Goal: Navigation & Orientation: Find specific page/section

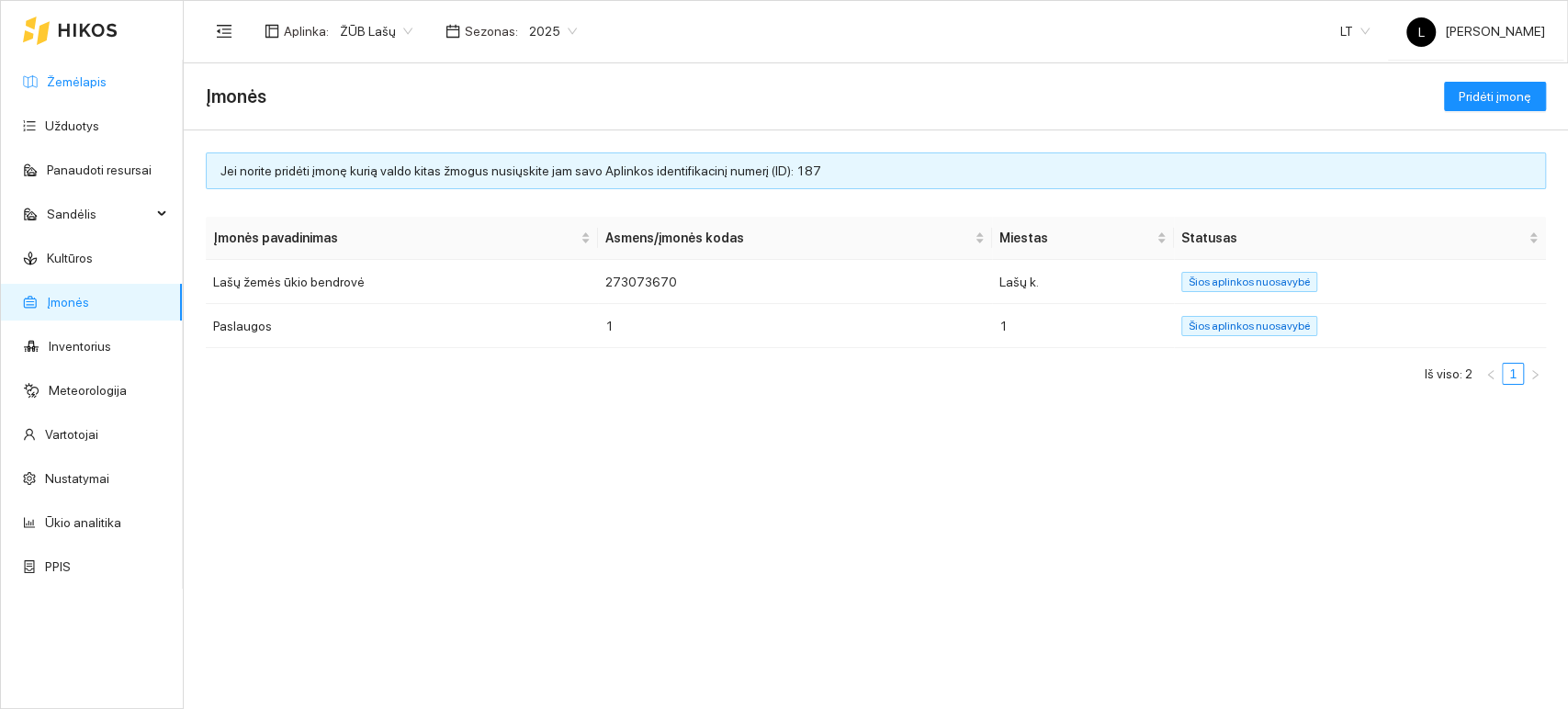
click at [84, 80] on link "Žemėlapis" at bounding box center [76, 82] width 59 height 15
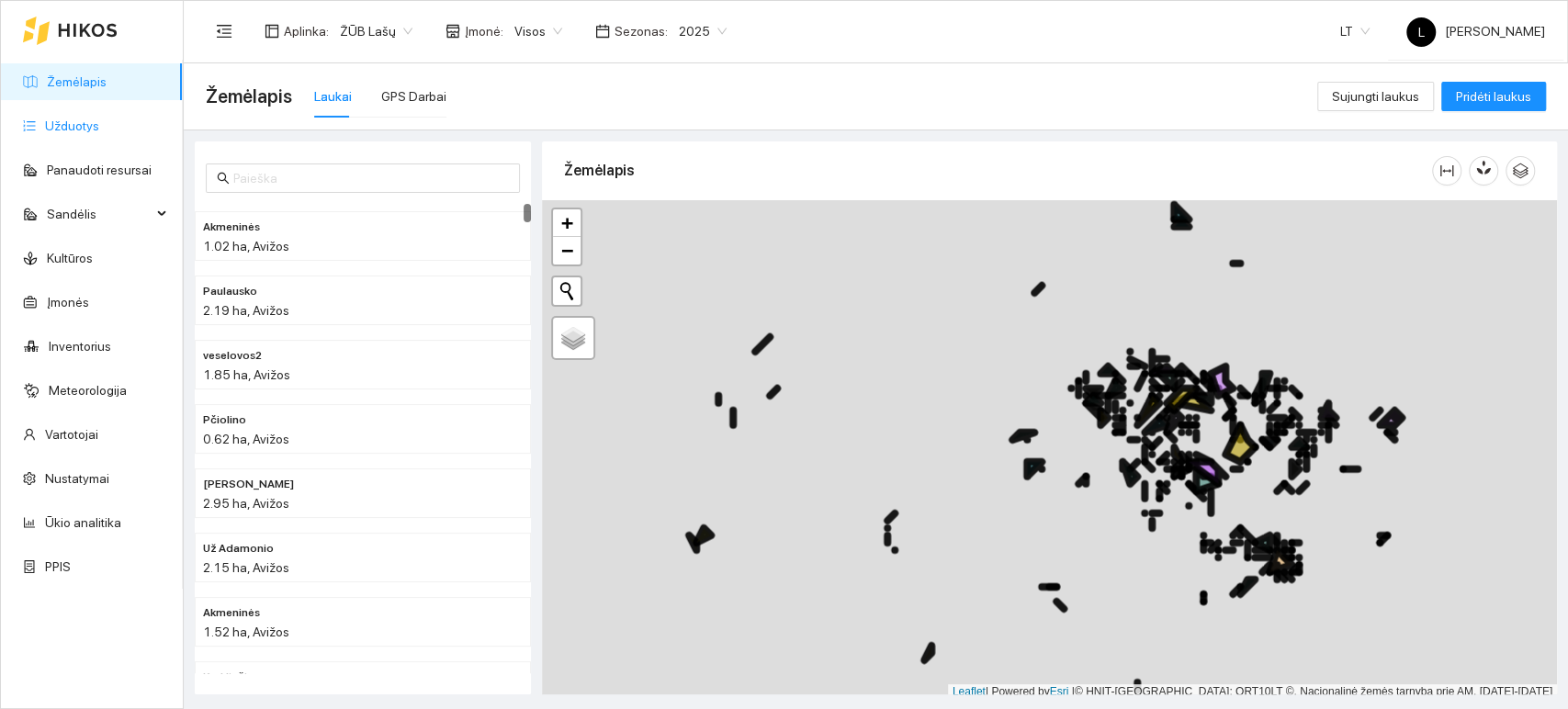
click at [66, 133] on link "Užduotys" at bounding box center [72, 125] width 54 height 15
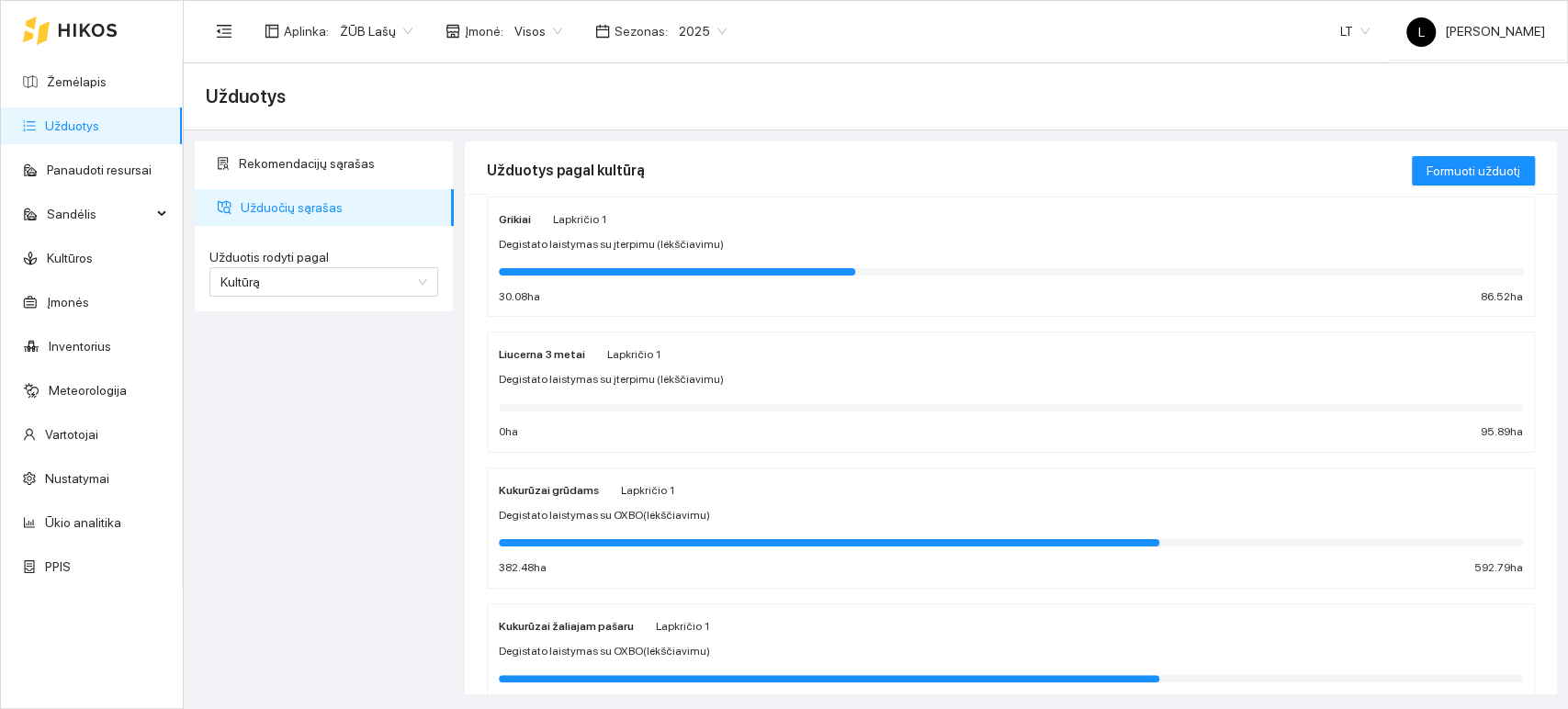
scroll to position [509, 0]
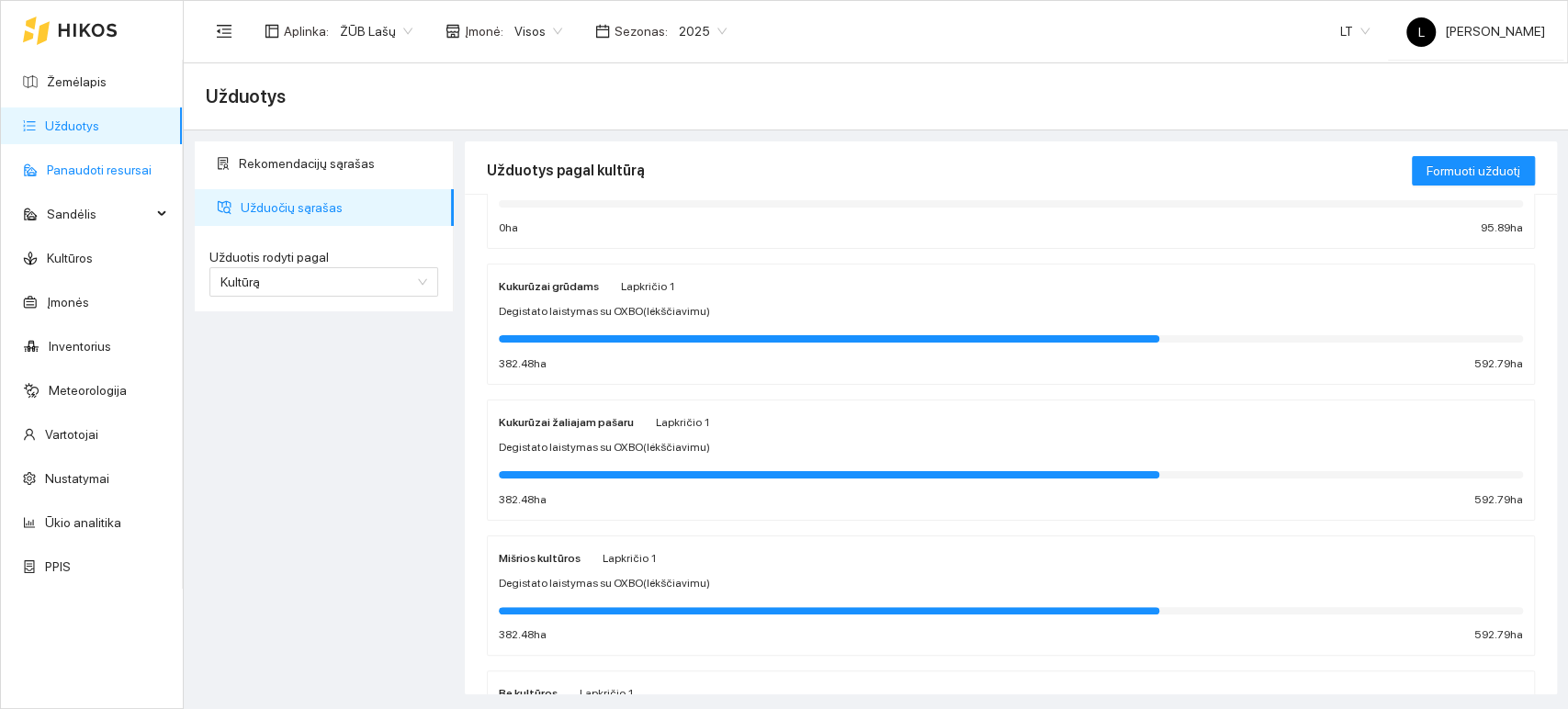
click at [78, 177] on link "Panaudoti resursai" at bounding box center [99, 170] width 105 height 15
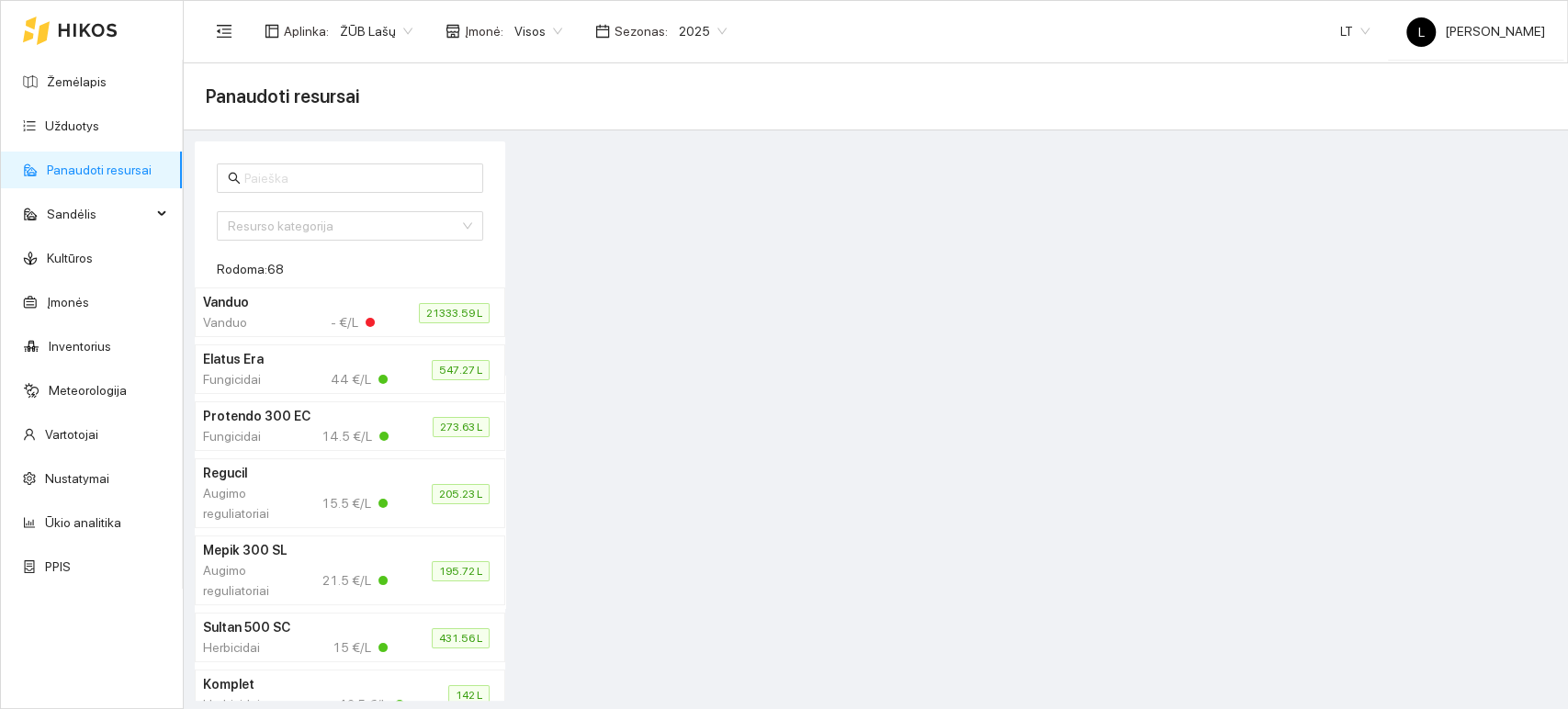
click at [313, 381] on div "Fungicidai 44 €/L" at bounding box center [295, 379] width 185 height 20
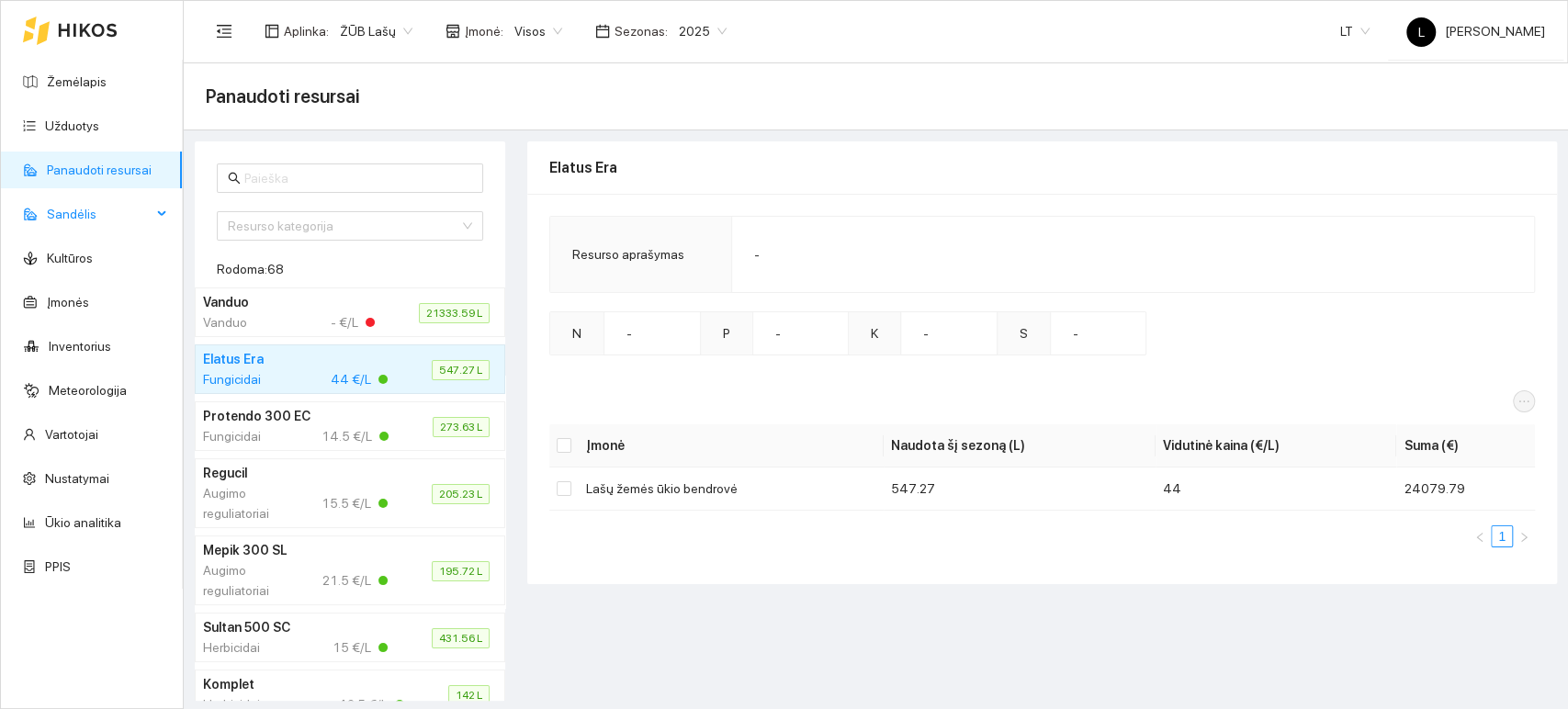
click at [90, 213] on span "Sandėlis" at bounding box center [99, 214] width 105 height 37
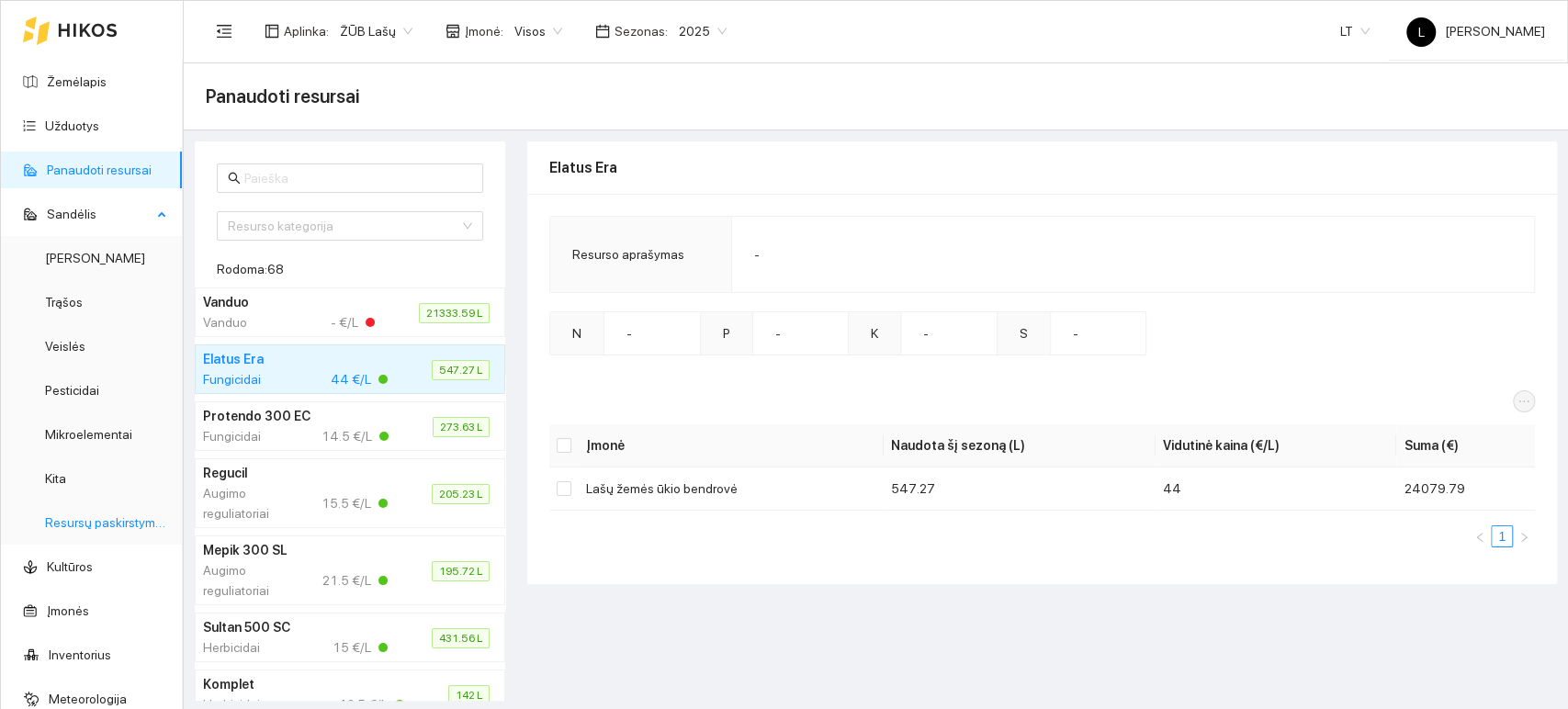
click at [89, 520] on link "Resursų paskirstymas" at bounding box center [106, 522] width 124 height 15
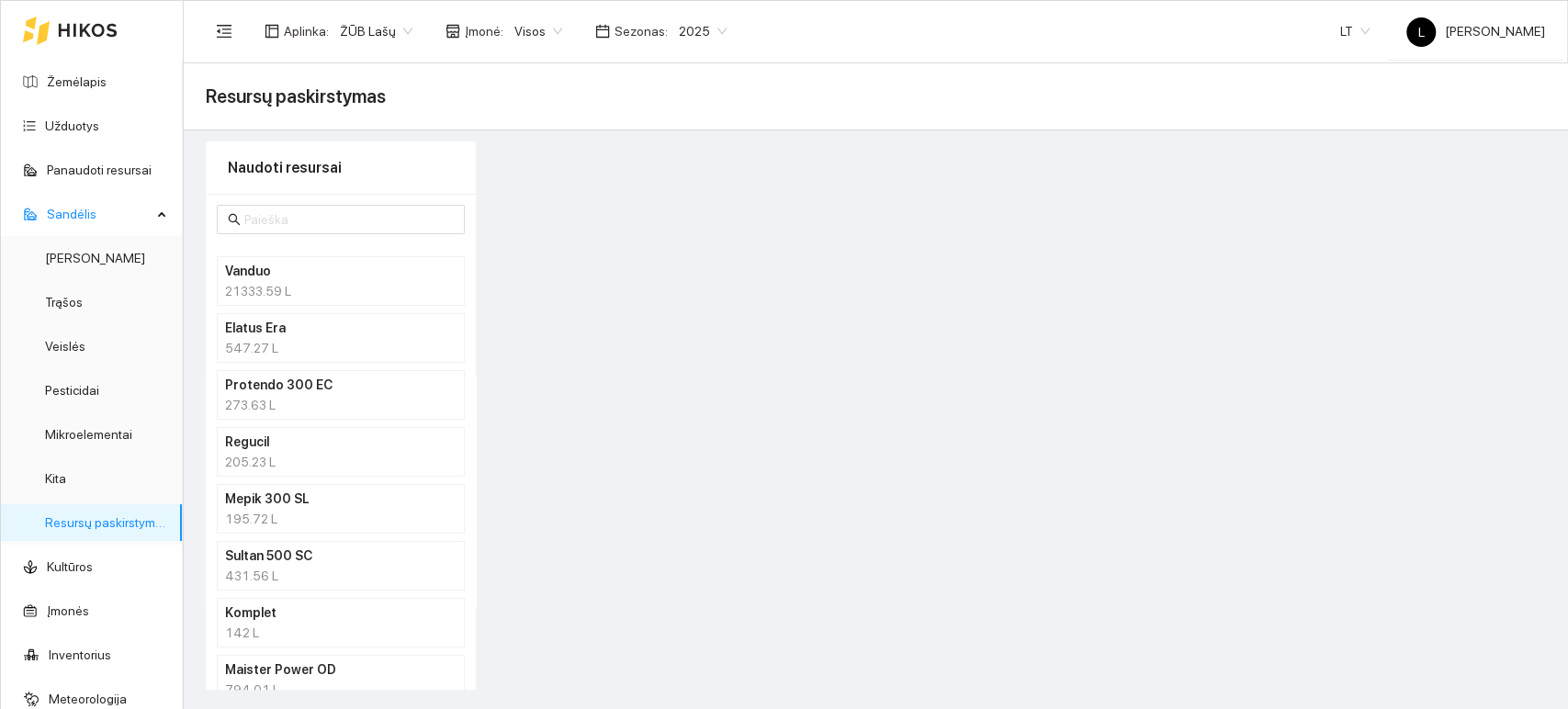
click at [274, 319] on h4 "Elatus Era" at bounding box center [317, 328] width 184 height 20
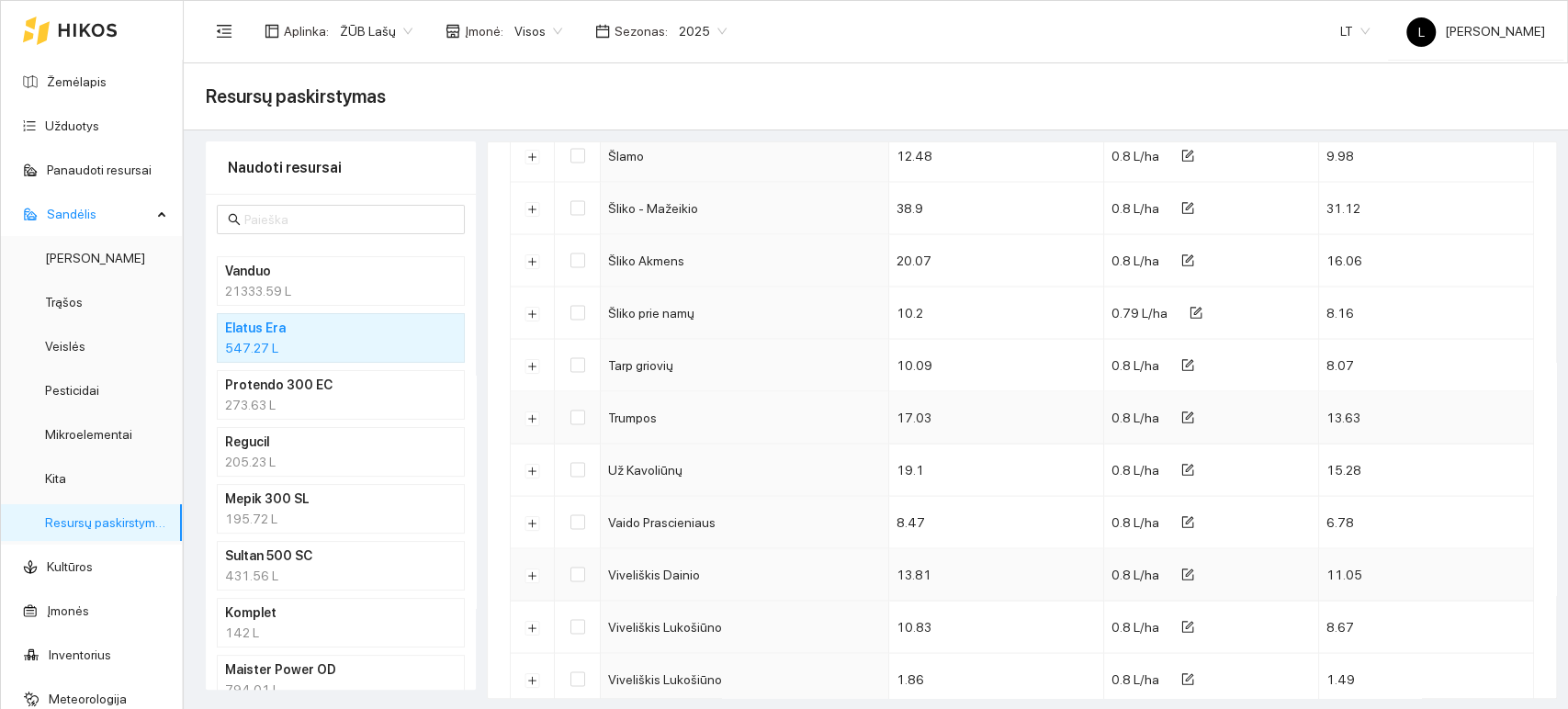
scroll to position [2501, 0]
click at [267, 412] on div "273.63 L" at bounding box center [340, 405] width 231 height 20
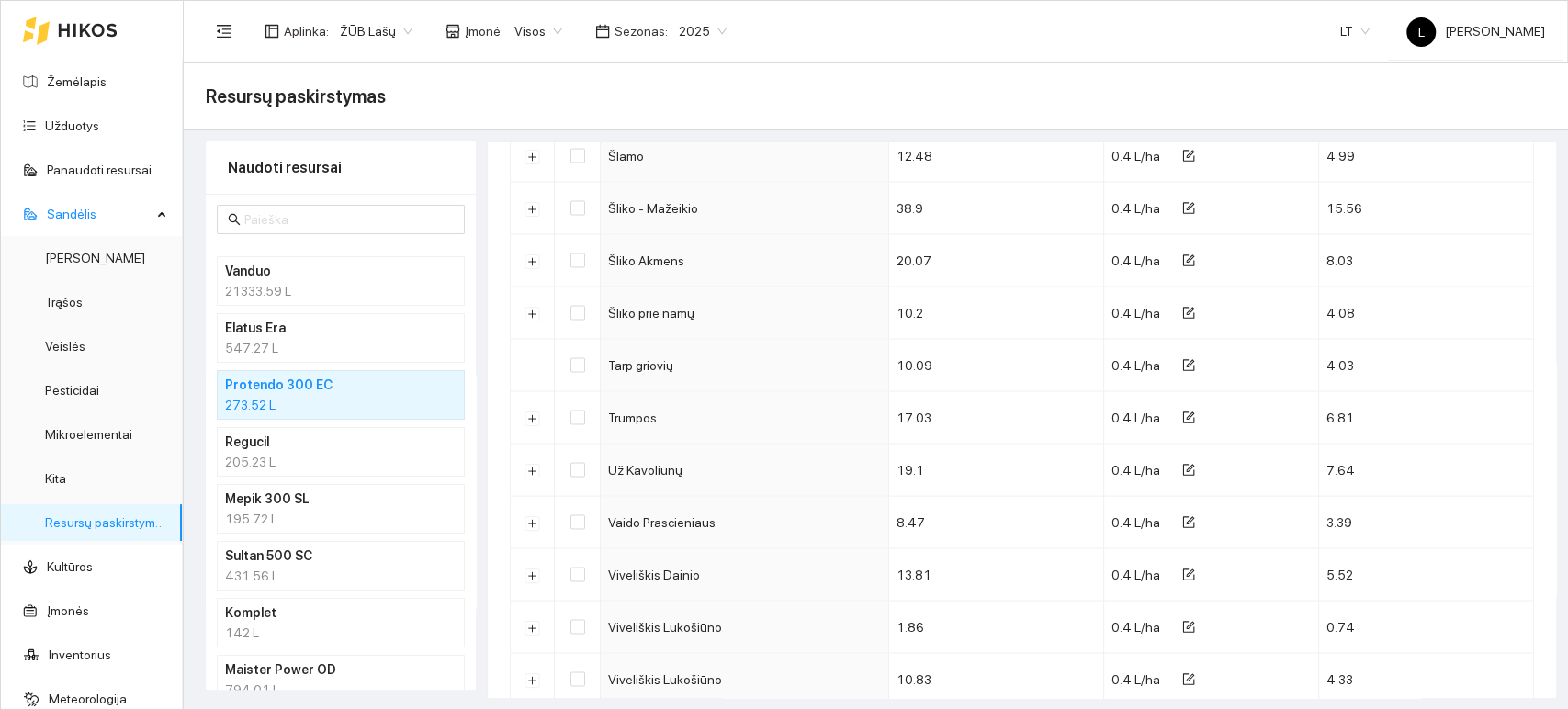
scroll to position [2501, 0]
click at [72, 125] on link "Užduotys" at bounding box center [72, 125] width 54 height 15
